Goal: Task Accomplishment & Management: Use online tool/utility

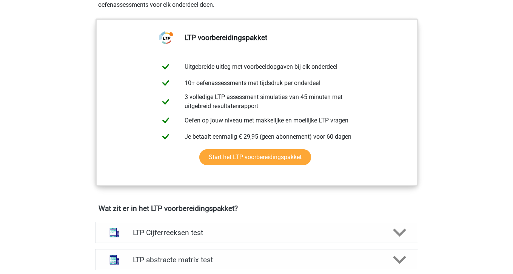
scroll to position [125, 0]
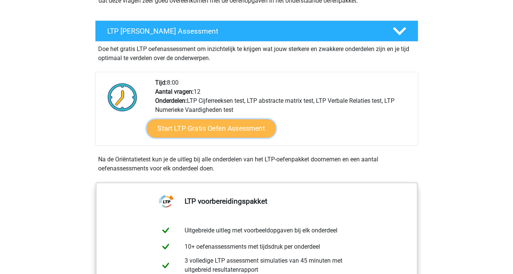
click at [208, 134] on link "Start LTP Gratis Oefen Assessment" at bounding box center [210, 128] width 129 height 18
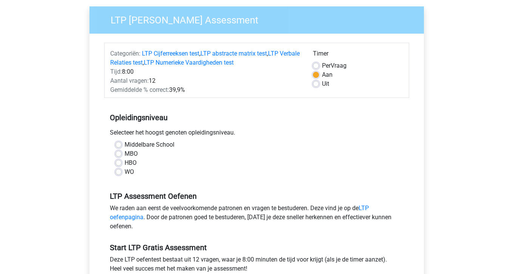
scroll to position [78, 0]
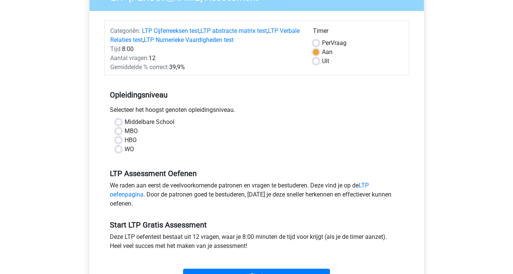
click at [125, 150] on label "WO" at bounding box center [129, 149] width 9 height 9
click at [117, 150] on input "WO" at bounding box center [119, 149] width 6 height 8
radio input "true"
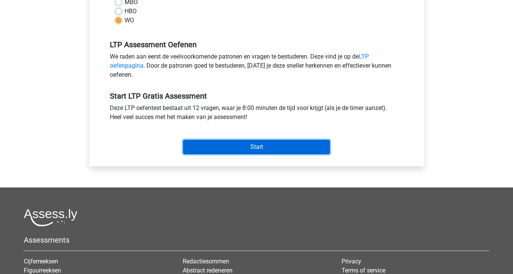
click at [258, 144] on input "Start" at bounding box center [256, 147] width 147 height 14
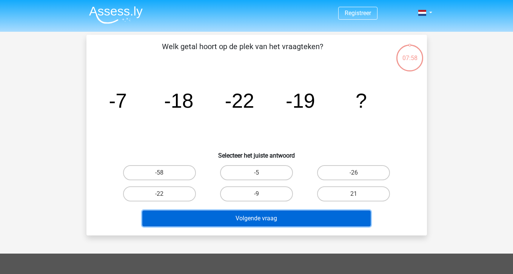
click at [271, 221] on button "Volgende vraag" at bounding box center [256, 218] width 228 height 16
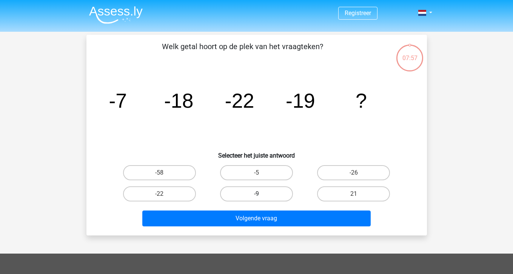
click at [252, 196] on label "-9" at bounding box center [256, 193] width 73 height 15
click at [256, 196] on input "-9" at bounding box center [258, 196] width 5 height 5
radio input "true"
click at [252, 196] on label "-9" at bounding box center [256, 193] width 73 height 15
click at [256, 196] on input "-9" at bounding box center [258, 196] width 5 height 5
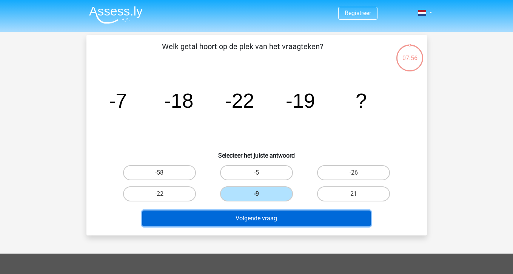
click at [251, 212] on button "Volgende vraag" at bounding box center [256, 218] width 228 height 16
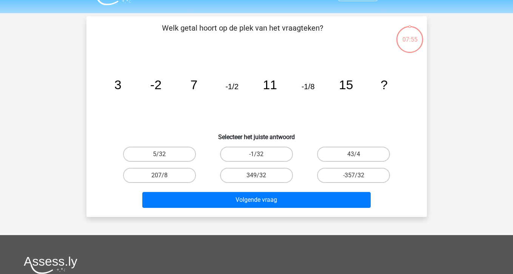
scroll to position [35, 0]
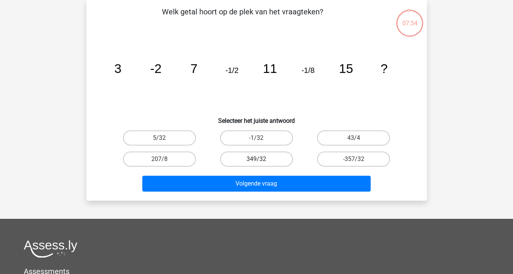
click at [253, 157] on label "349/32" at bounding box center [256, 158] width 73 height 15
click at [256, 159] on input "349/32" at bounding box center [258, 161] width 5 height 5
radio input "true"
click at [250, 174] on div "Volgende vraag" at bounding box center [257, 182] width 316 height 25
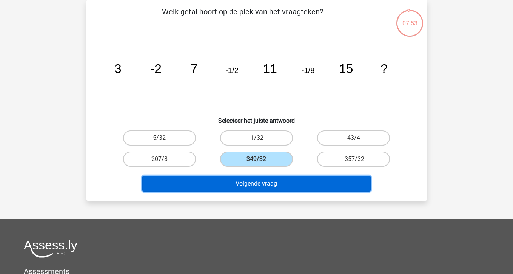
click at [246, 180] on button "Volgende vraag" at bounding box center [256, 184] width 228 height 16
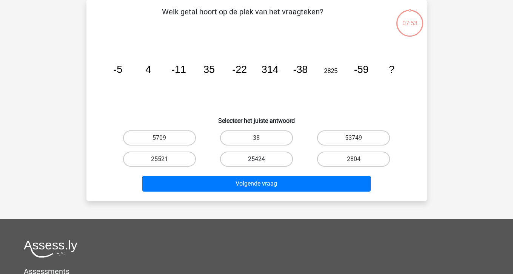
click at [248, 156] on label "25424" at bounding box center [256, 158] width 73 height 15
click at [256, 159] on input "25424" at bounding box center [258, 161] width 5 height 5
radio input "true"
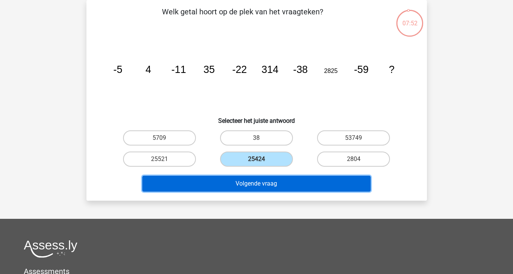
click at [242, 179] on button "Volgende vraag" at bounding box center [256, 184] width 228 height 16
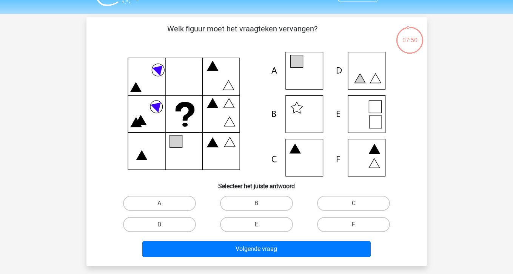
scroll to position [22, 0]
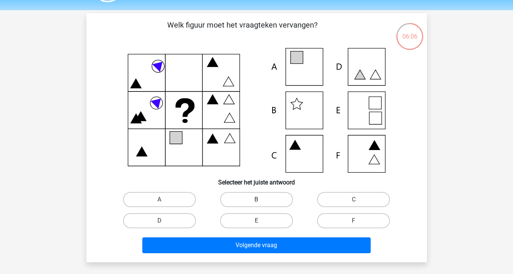
click at [287, 197] on label "B" at bounding box center [256, 199] width 73 height 15
click at [261, 199] on input "B" at bounding box center [258, 201] width 5 height 5
radio input "true"
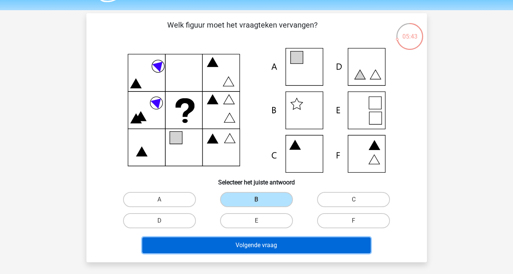
click at [314, 240] on button "Volgende vraag" at bounding box center [256, 245] width 228 height 16
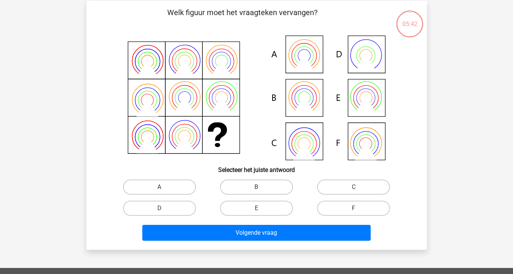
scroll to position [35, 0]
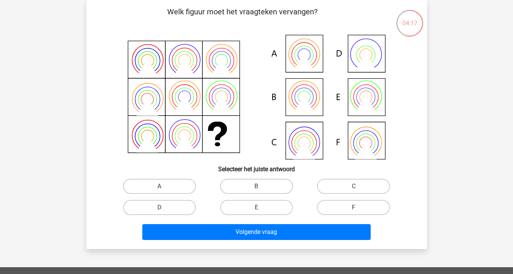
click at [307, 94] on icon at bounding box center [257, 97] width 304 height 125
click at [254, 183] on label "B" at bounding box center [256, 186] width 73 height 15
click at [256, 186] on input "B" at bounding box center [258, 188] width 5 height 5
radio input "true"
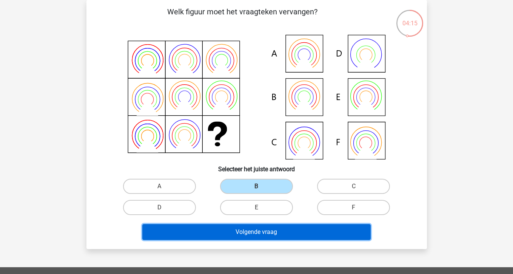
click at [253, 231] on button "Volgende vraag" at bounding box center [256, 232] width 228 height 16
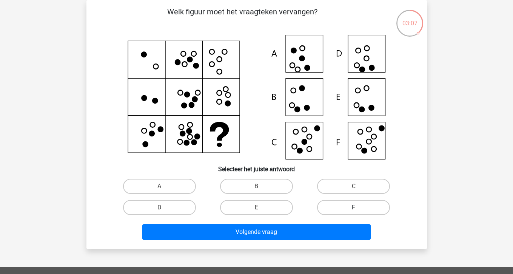
click at [363, 207] on label "F" at bounding box center [353, 207] width 73 height 15
click at [359, 207] on input "F" at bounding box center [356, 209] width 5 height 5
radio input "true"
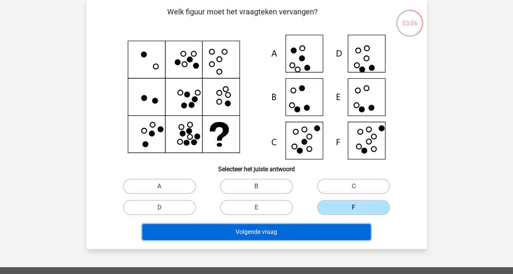
click at [332, 228] on button "Volgende vraag" at bounding box center [256, 232] width 228 height 16
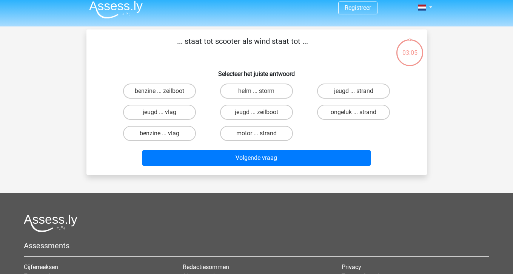
scroll to position [0, 0]
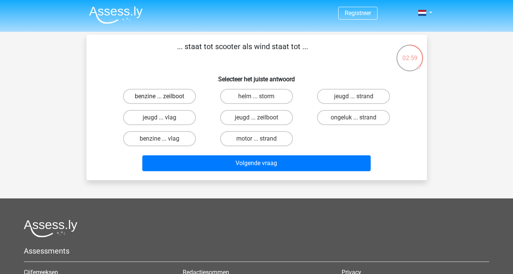
click at [160, 94] on label "benzine ... zeilboot" at bounding box center [159, 96] width 73 height 15
click at [160, 96] on input "benzine ... zeilboot" at bounding box center [161, 98] width 5 height 5
radio input "true"
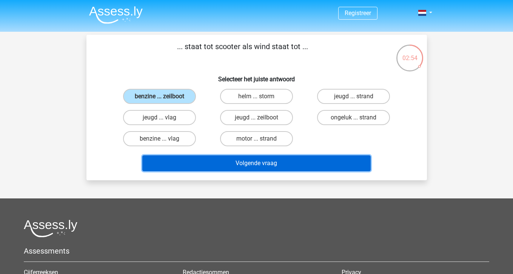
click at [222, 164] on button "Volgende vraag" at bounding box center [256, 163] width 228 height 16
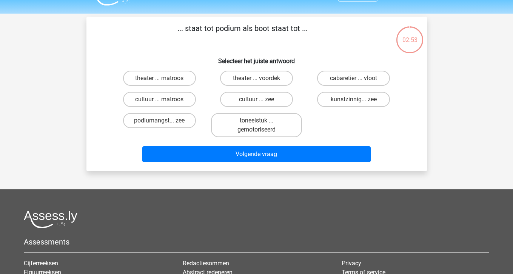
scroll to position [35, 0]
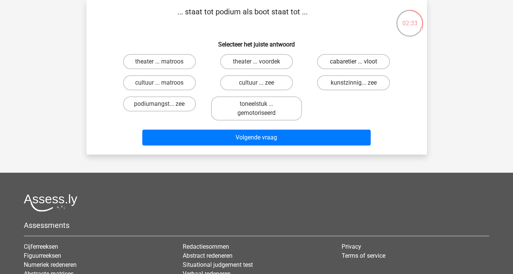
click at [342, 64] on label "cabaretier ... vloot" at bounding box center [353, 61] width 73 height 15
click at [354, 64] on input "cabaretier ... vloot" at bounding box center [356, 64] width 5 height 5
radio input "true"
click at [246, 58] on label "theater ... voordek" at bounding box center [256, 61] width 73 height 15
click at [256, 62] on input "theater ... voordek" at bounding box center [258, 64] width 5 height 5
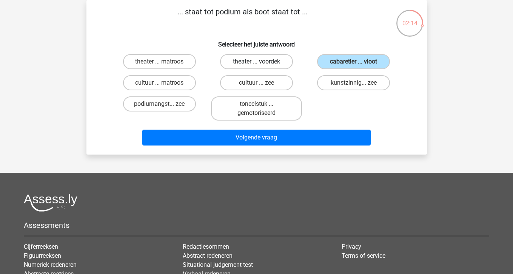
radio input "true"
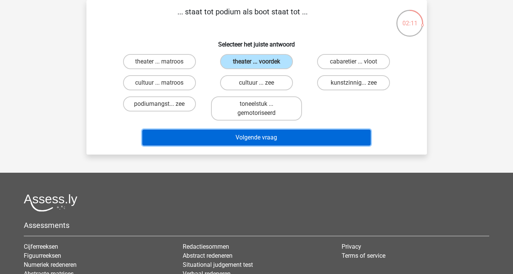
click at [247, 139] on button "Volgende vraag" at bounding box center [256, 138] width 228 height 16
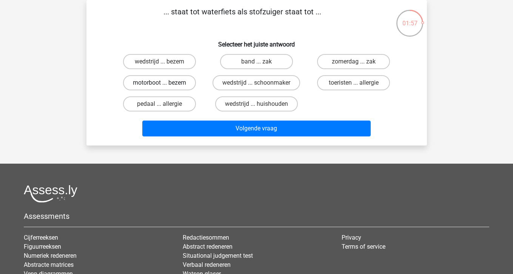
click at [179, 78] on label "motorboot ... bezem" at bounding box center [159, 82] width 73 height 15
click at [164, 83] on input "motorboot ... bezem" at bounding box center [161, 85] width 5 height 5
radio input "true"
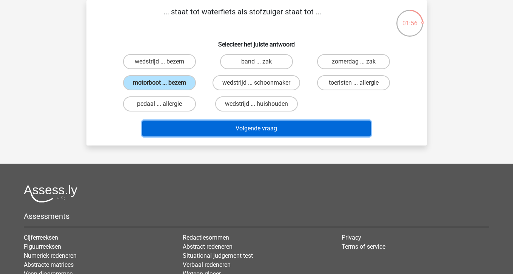
click at [215, 131] on button "Volgende vraag" at bounding box center [256, 128] width 228 height 16
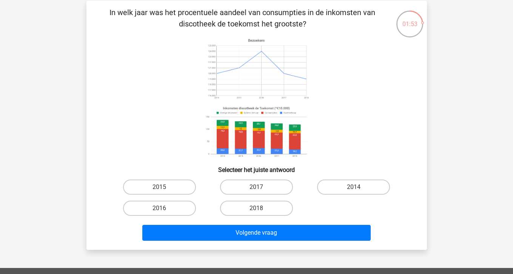
scroll to position [31, 0]
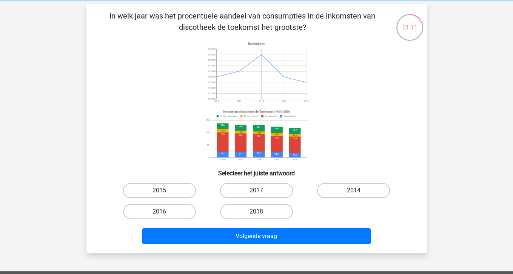
click at [344, 191] on label "2014" at bounding box center [353, 190] width 73 height 15
click at [354, 191] on input "2014" at bounding box center [356, 192] width 5 height 5
radio input "true"
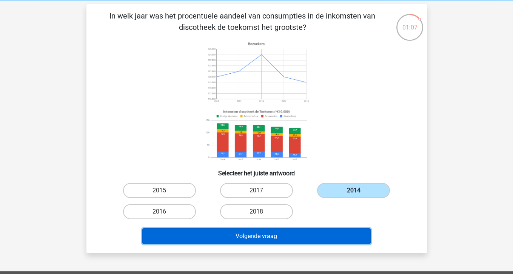
click at [306, 234] on button "Volgende vraag" at bounding box center [256, 236] width 228 height 16
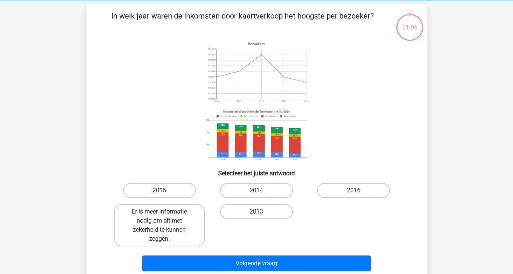
scroll to position [35, 0]
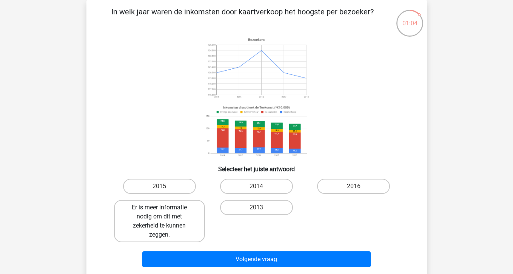
click at [187, 219] on label "Er is meer informatie nodig om dit met zekerheid te kunnen zeggen." at bounding box center [159, 221] width 91 height 42
click at [164, 212] on input "Er is meer informatie nodig om dit met zekerheid te kunnen zeggen." at bounding box center [161, 209] width 5 height 5
radio input "true"
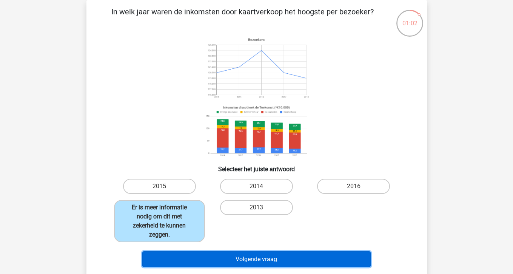
click at [219, 261] on button "Volgende vraag" at bounding box center [256, 259] width 228 height 16
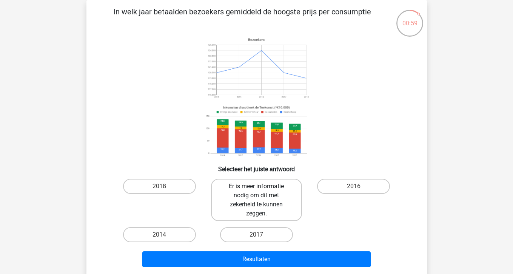
click at [251, 207] on label "Er is meer informatie nodig om dit met zekerheid te kunnen zeggen." at bounding box center [256, 200] width 91 height 42
click at [256, 191] on input "Er is meer informatie nodig om dit met zekerheid te kunnen zeggen." at bounding box center [258, 188] width 5 height 5
radio input "true"
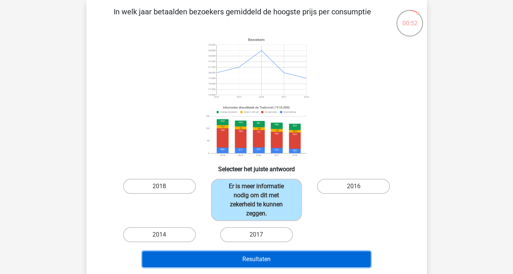
click at [233, 264] on button "Resultaten" at bounding box center [256, 259] width 228 height 16
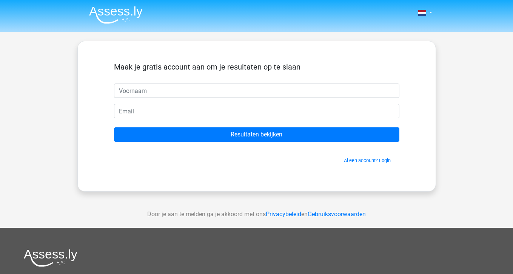
click at [230, 30] on header "Nederlands English" at bounding box center [256, 16] width 513 height 32
